Goal: Task Accomplishment & Management: Manage account settings

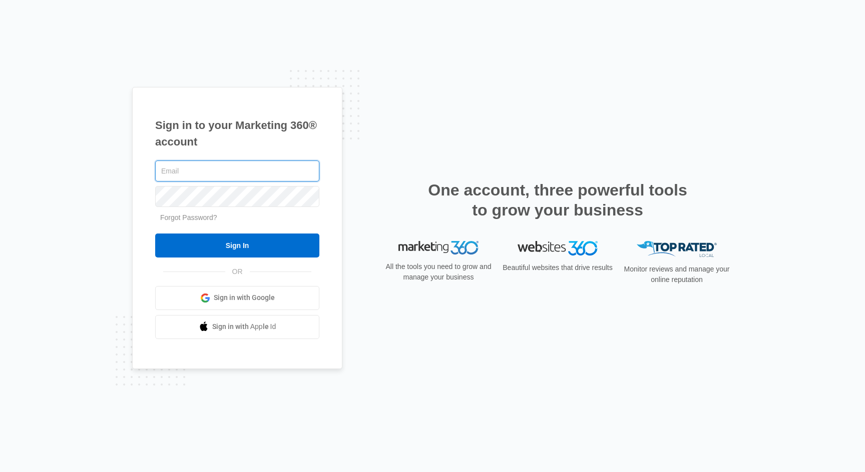
type input "[EMAIL_ADDRESS][DOMAIN_NAME]"
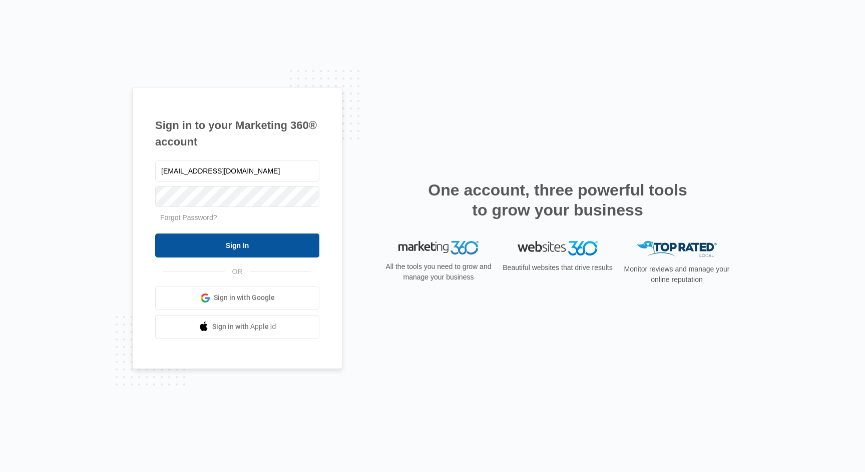
click at [252, 252] on input "Sign In" at bounding box center [237, 246] width 164 height 24
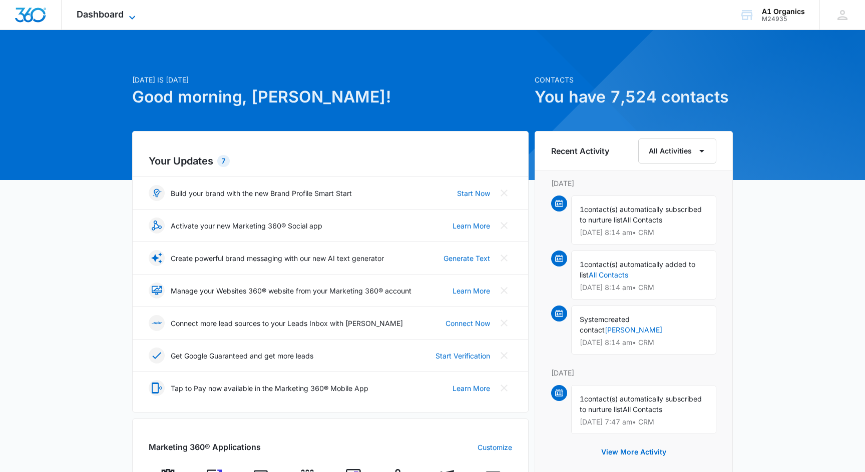
click at [115, 15] on span "Dashboard" at bounding box center [100, 14] width 47 height 11
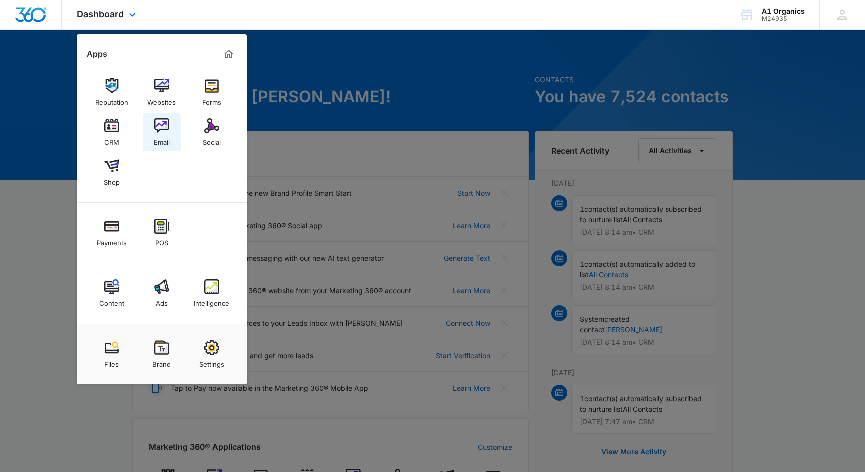
click at [161, 130] on img at bounding box center [161, 126] width 15 height 15
